Goal: Obtain resource: Download file/media

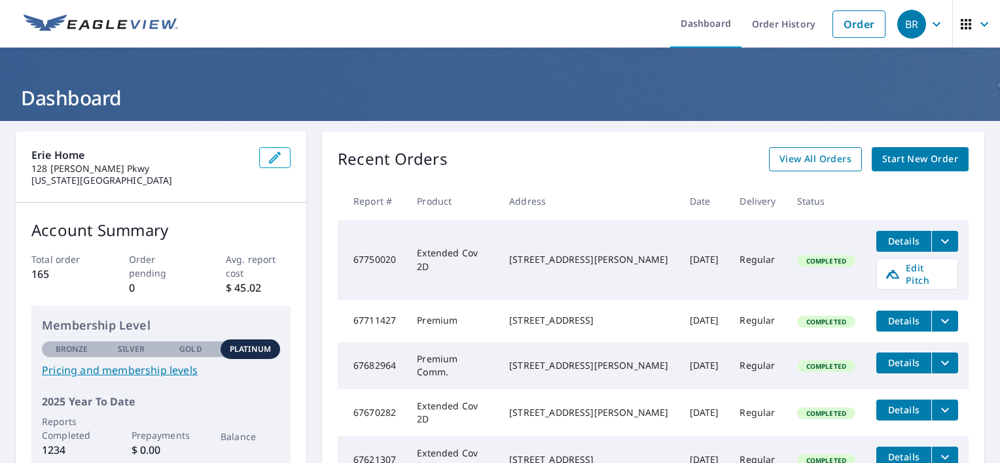
click at [807, 162] on span "View All Orders" at bounding box center [815, 159] width 72 height 16
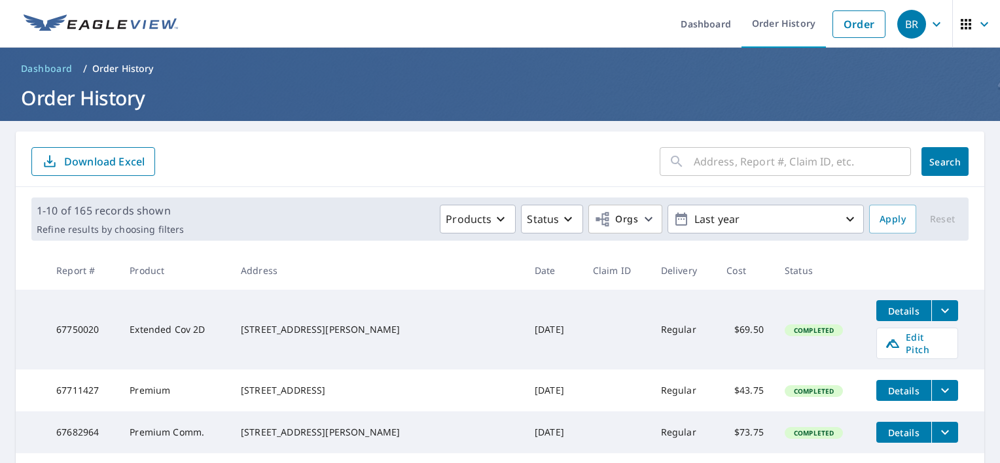
click at [786, 162] on input "text" at bounding box center [801, 161] width 217 height 37
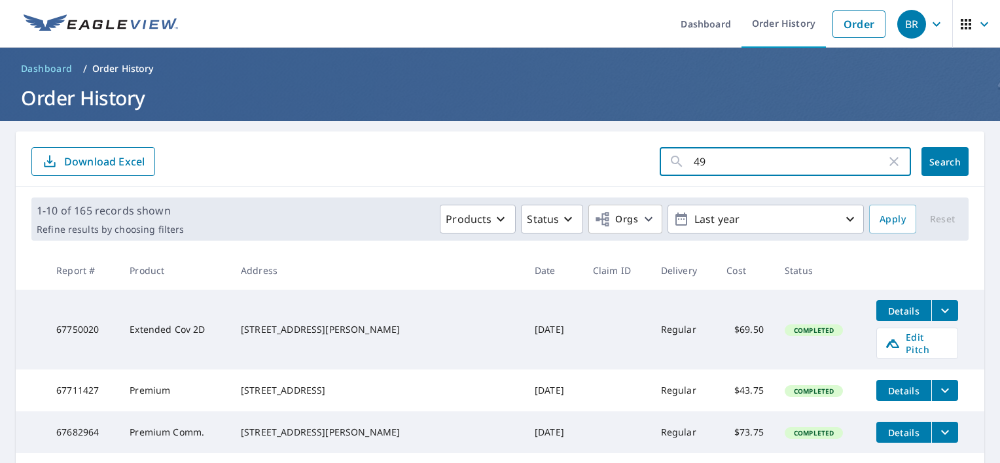
click at [709, 164] on input "49" at bounding box center [789, 161] width 192 height 37
type input "4913"
click button "Search" at bounding box center [944, 161] width 47 height 29
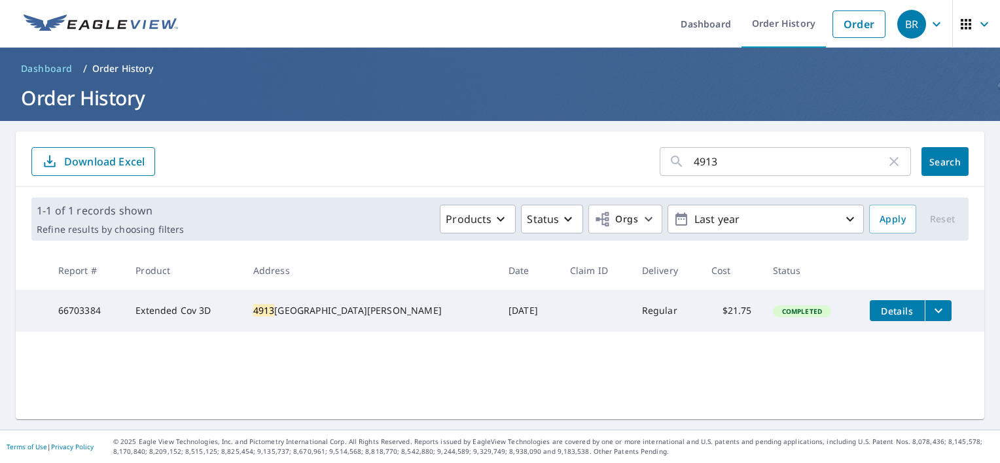
click at [930, 311] on icon "filesDropdownBtn-66703384" at bounding box center [938, 311] width 16 height 16
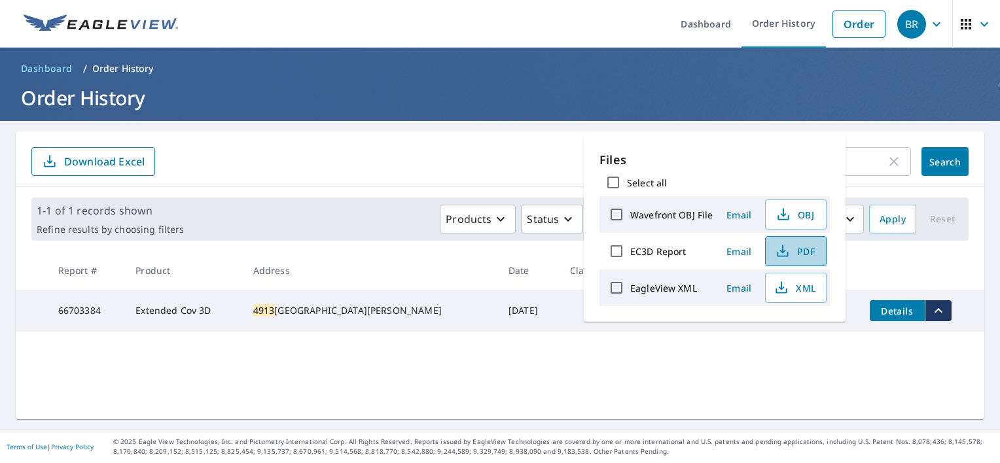
click at [798, 251] on span "PDF" at bounding box center [794, 251] width 42 height 16
